Goal: Task Accomplishment & Management: Manage account settings

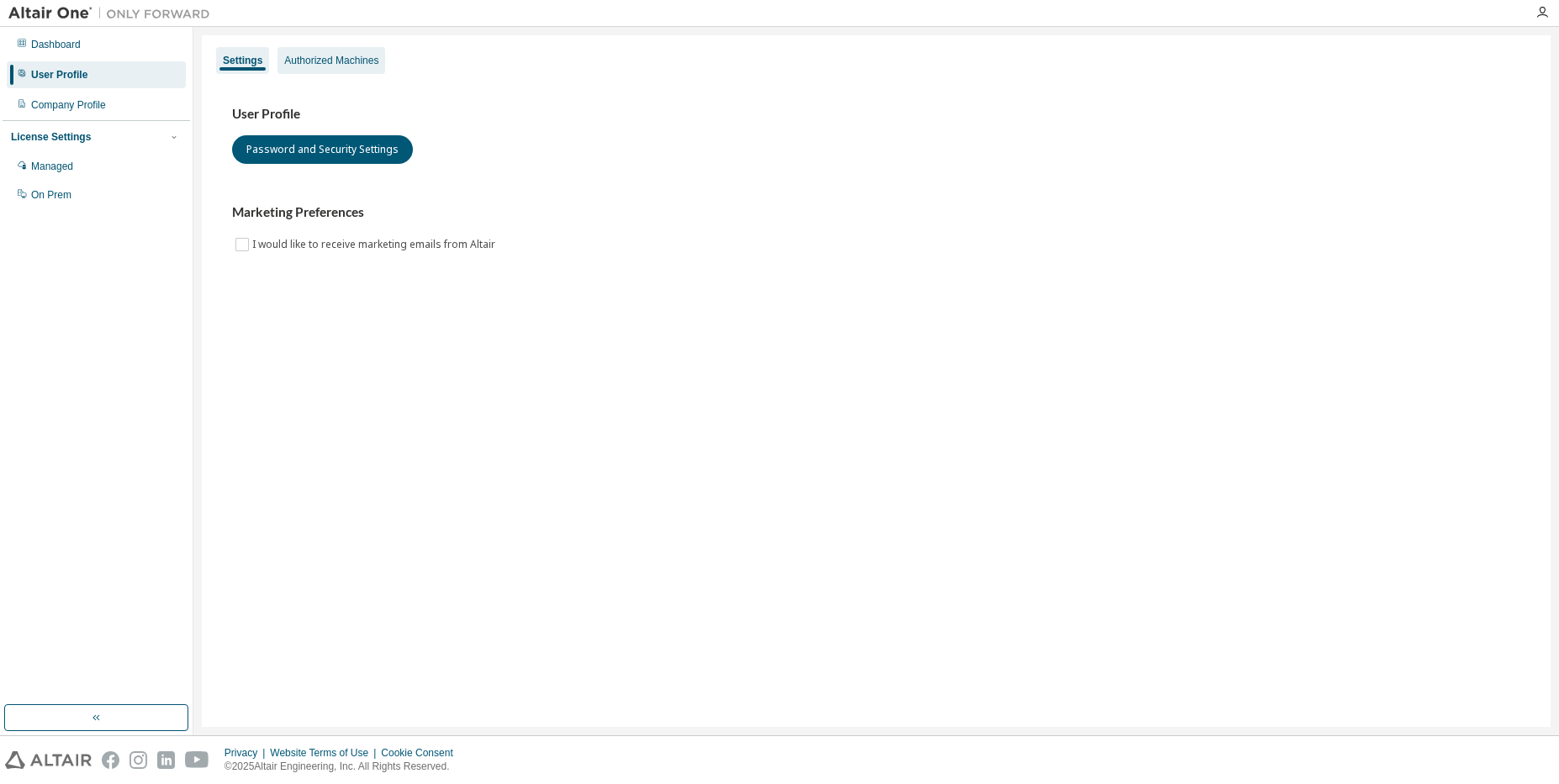
click at [326, 63] on div "Authorized Machines" at bounding box center [331, 60] width 94 height 13
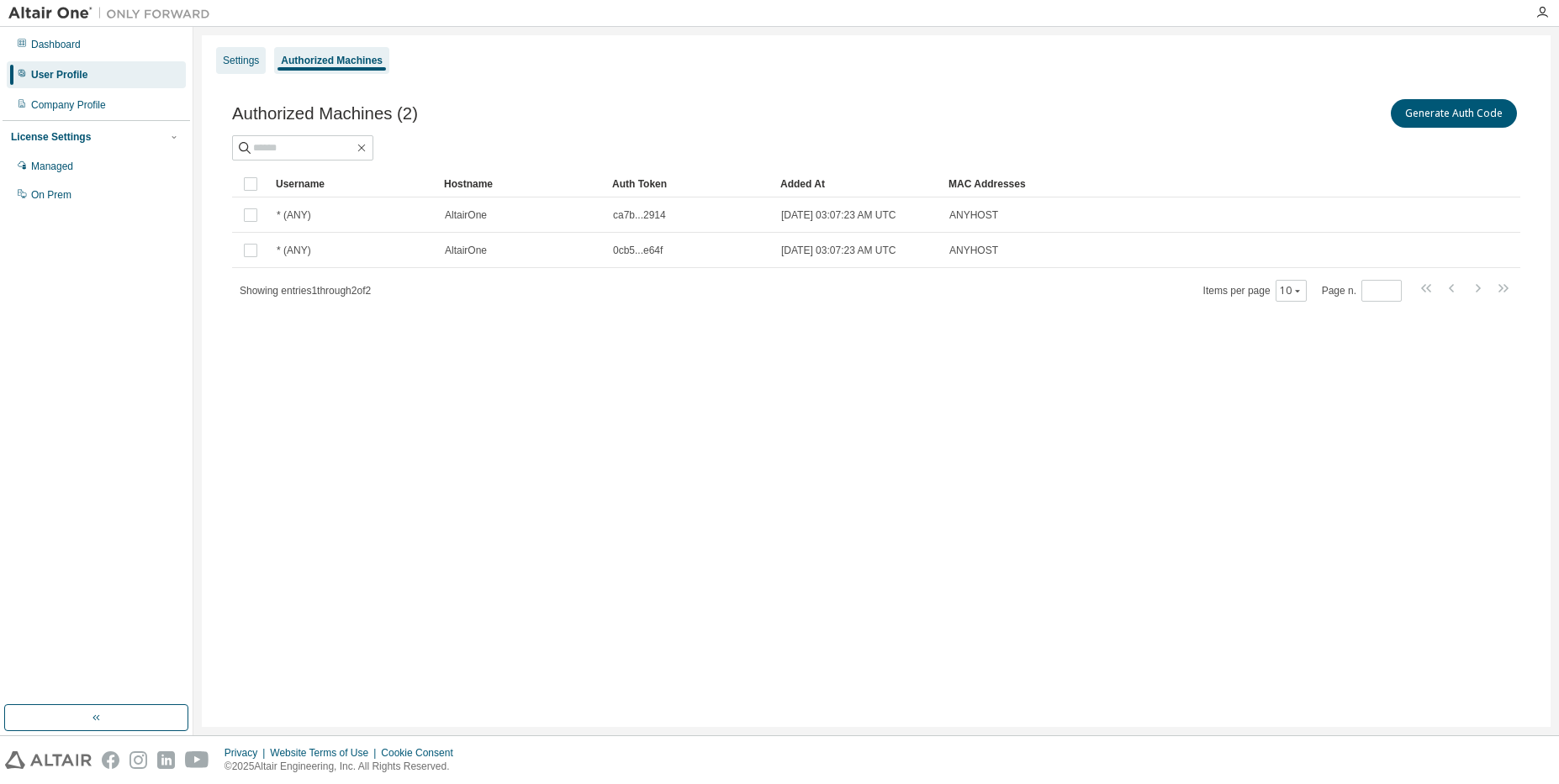
click at [248, 64] on div "Settings" at bounding box center [241, 60] width 37 height 13
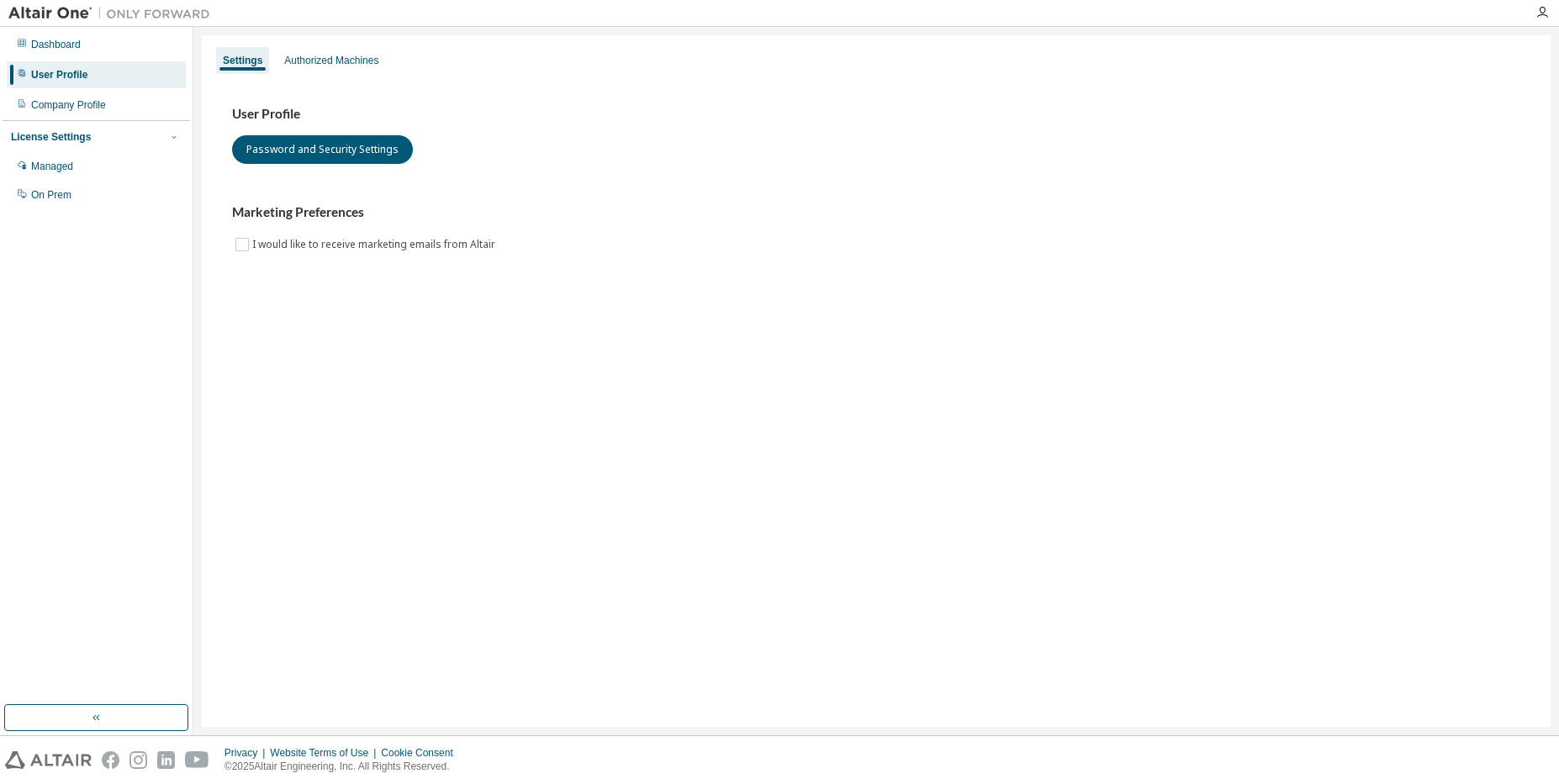
click at [248, 64] on div "Settings" at bounding box center [242, 60] width 39 height 13
click at [349, 63] on div "Authorized Machines" at bounding box center [331, 60] width 94 height 13
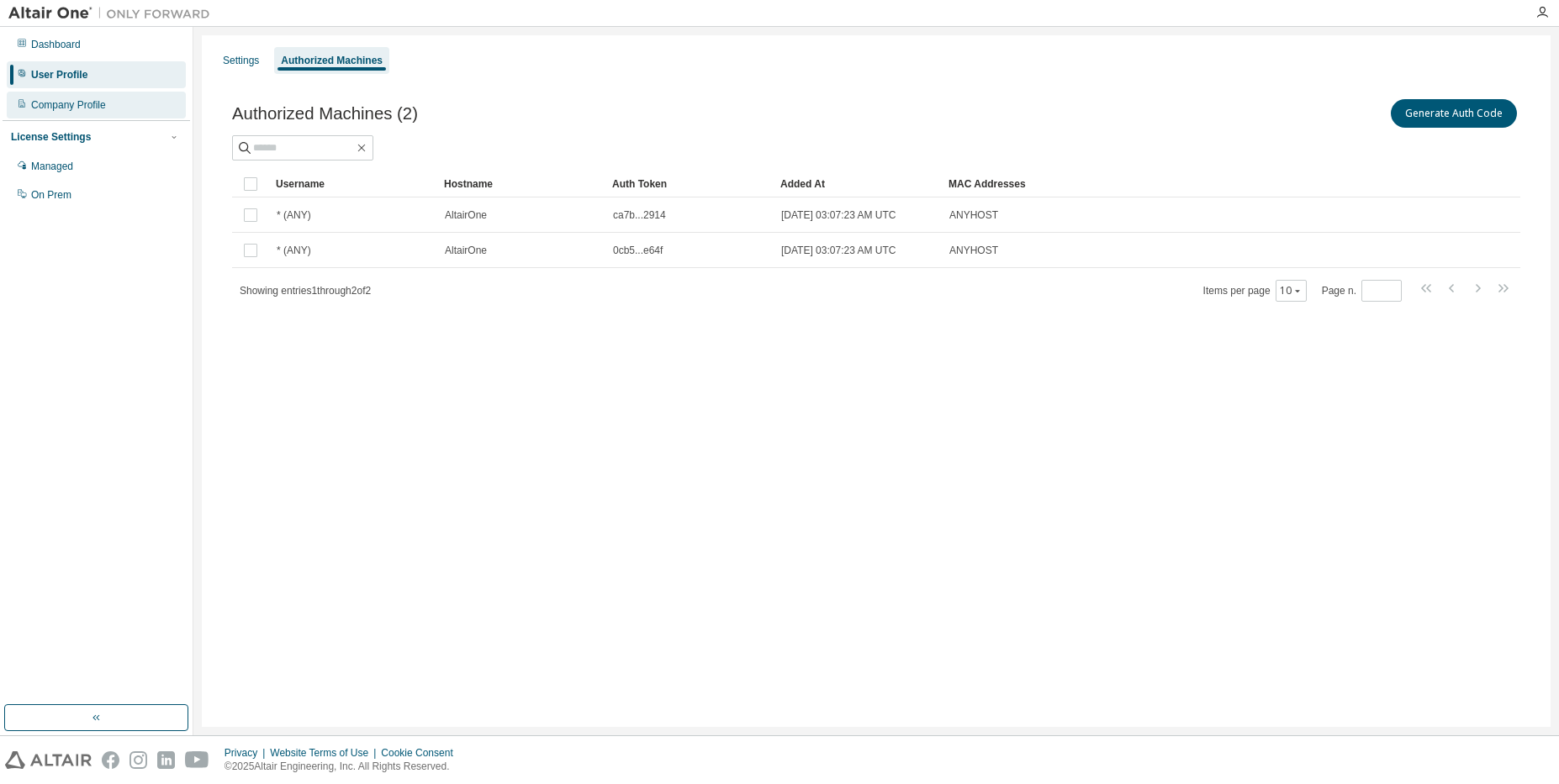
click at [110, 102] on div "Company Profile" at bounding box center [97, 104] width 179 height 27
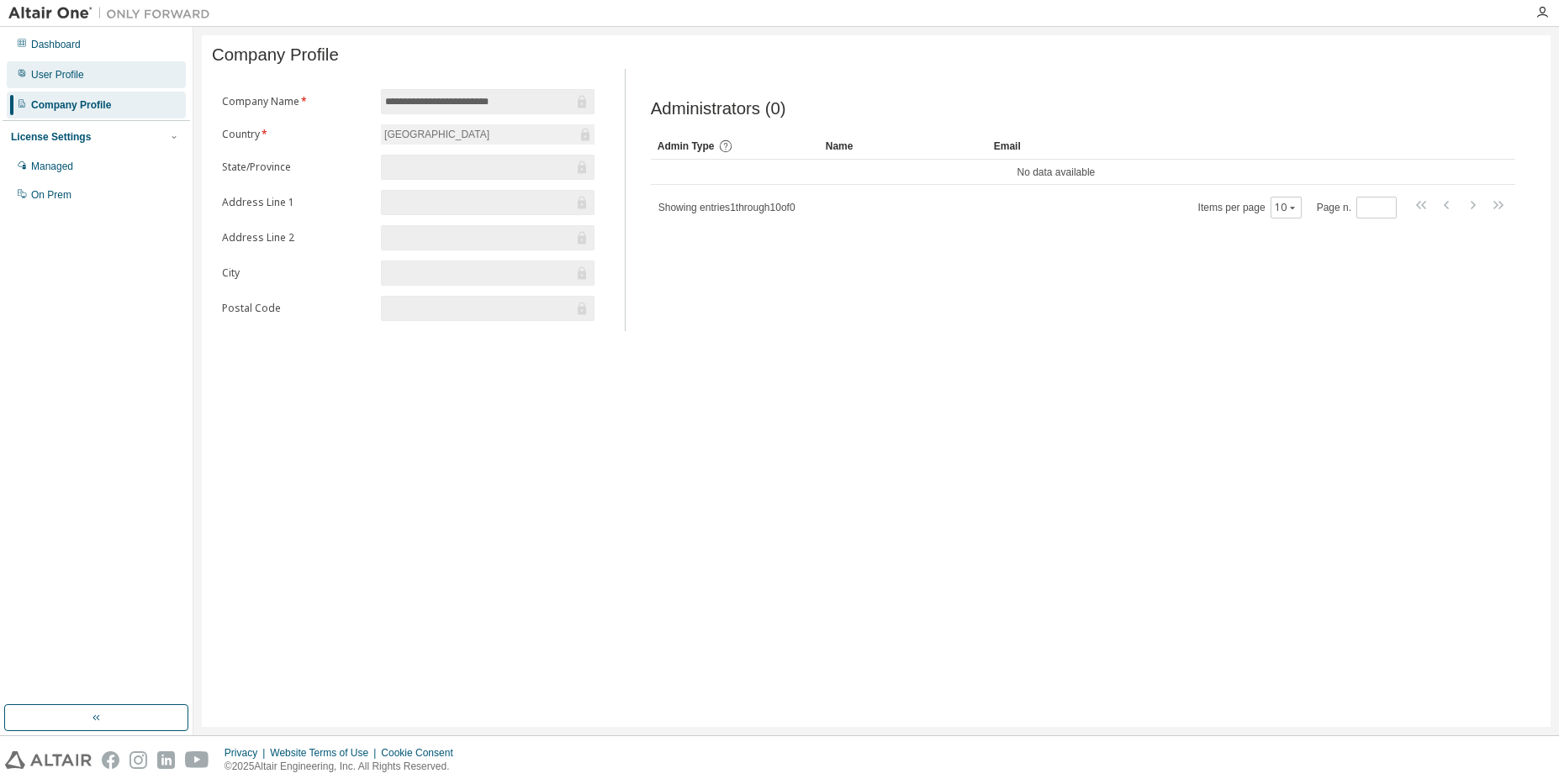
click at [111, 71] on div "User Profile" at bounding box center [97, 75] width 179 height 27
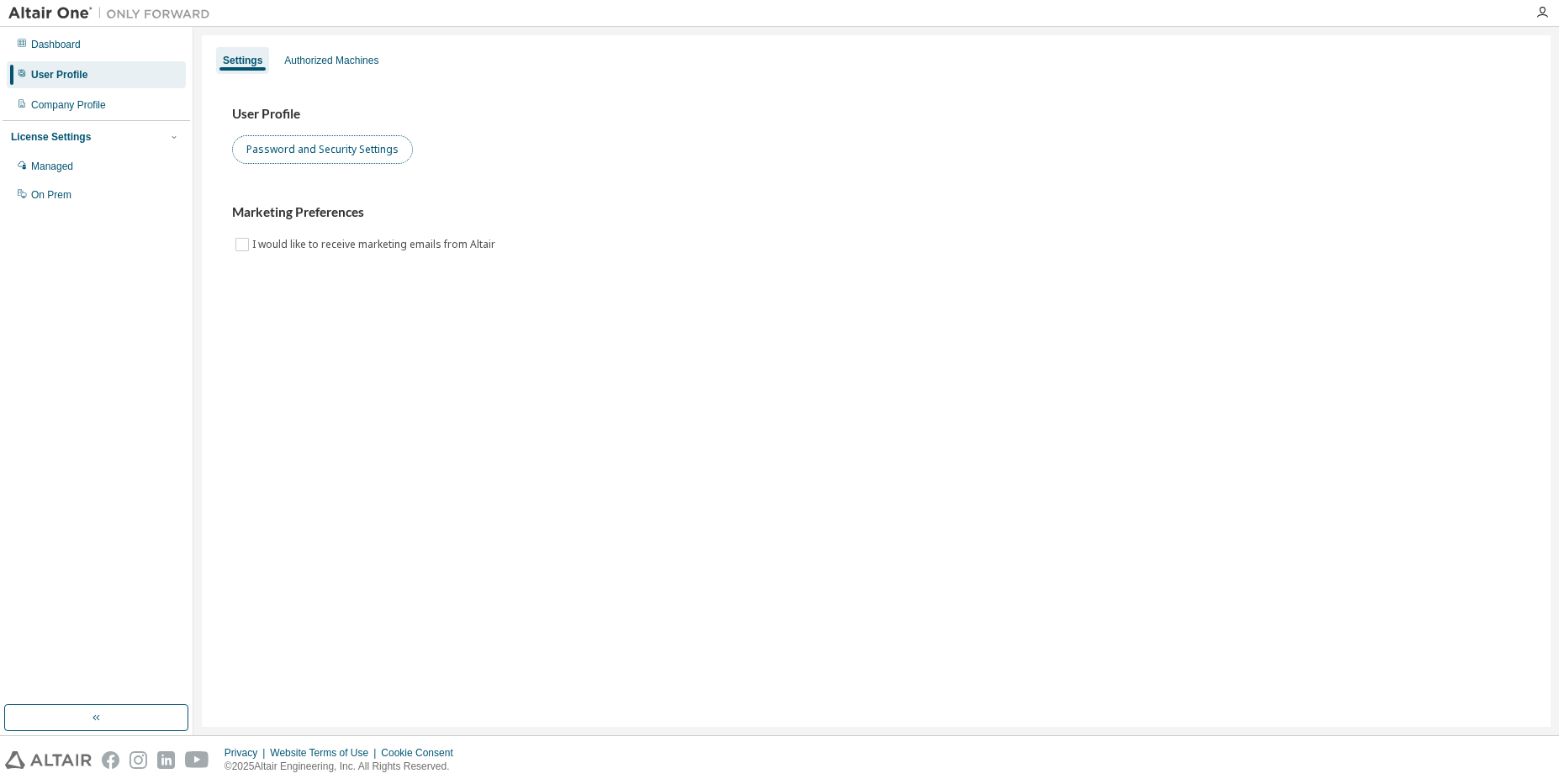
click at [330, 155] on button "Password and Security Settings" at bounding box center [323, 149] width 181 height 29
